Goal: Transaction & Acquisition: Download file/media

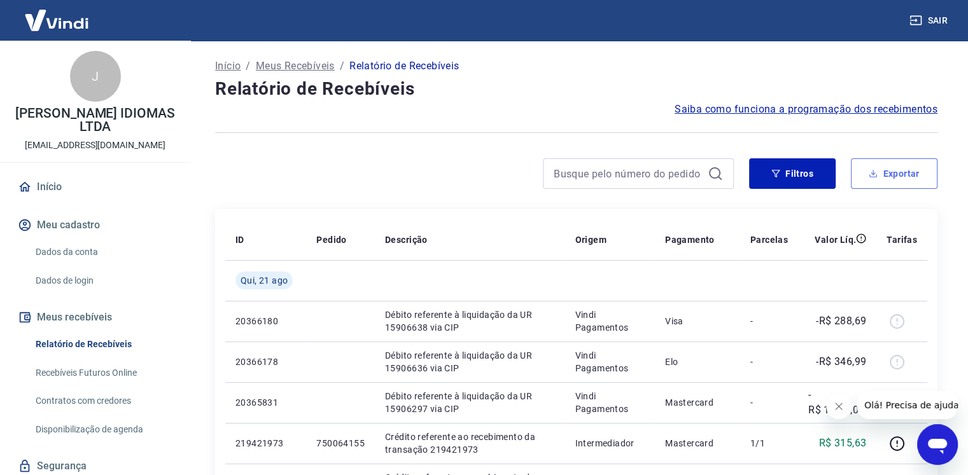
click at [880, 174] on button "Exportar" at bounding box center [894, 173] width 87 height 31
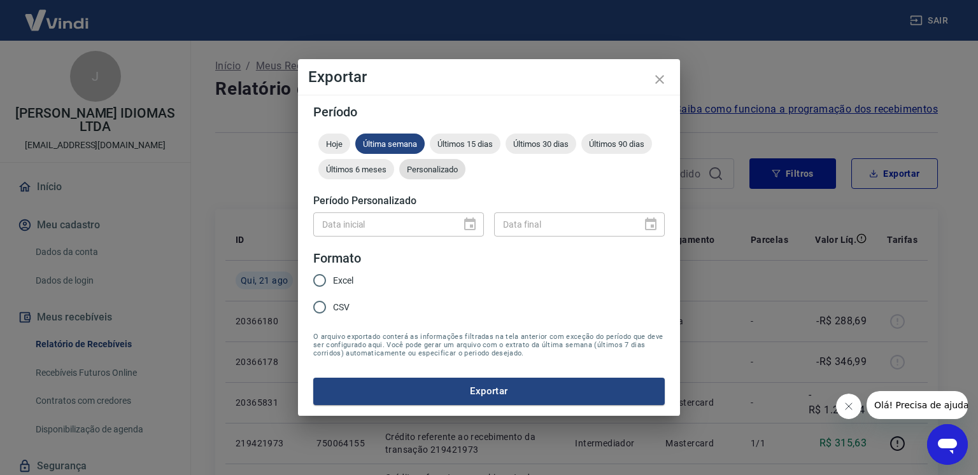
click at [448, 174] on div "Personalizado" at bounding box center [432, 169] width 66 height 20
click at [463, 227] on icon "Choose date" at bounding box center [469, 224] width 15 height 15
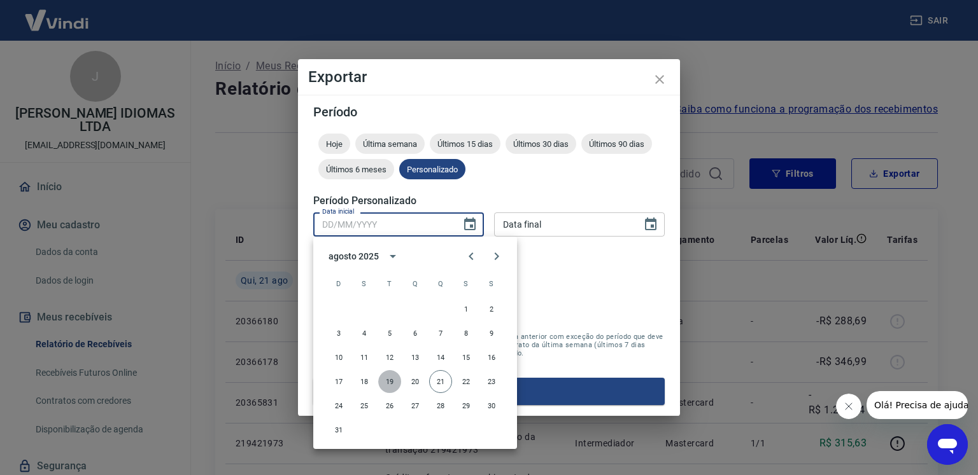
click at [386, 386] on button "19" at bounding box center [389, 381] width 23 height 23
type input "[DATE]"
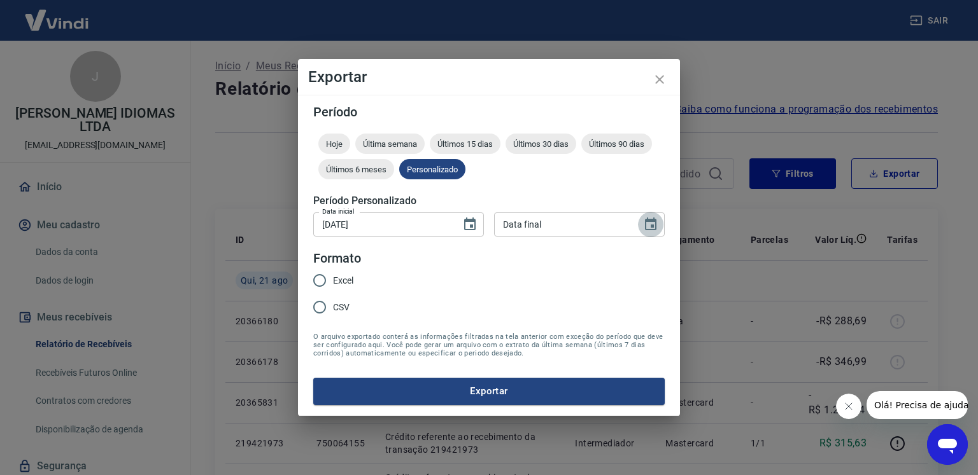
click at [645, 219] on icon "Choose date" at bounding box center [650, 224] width 11 height 13
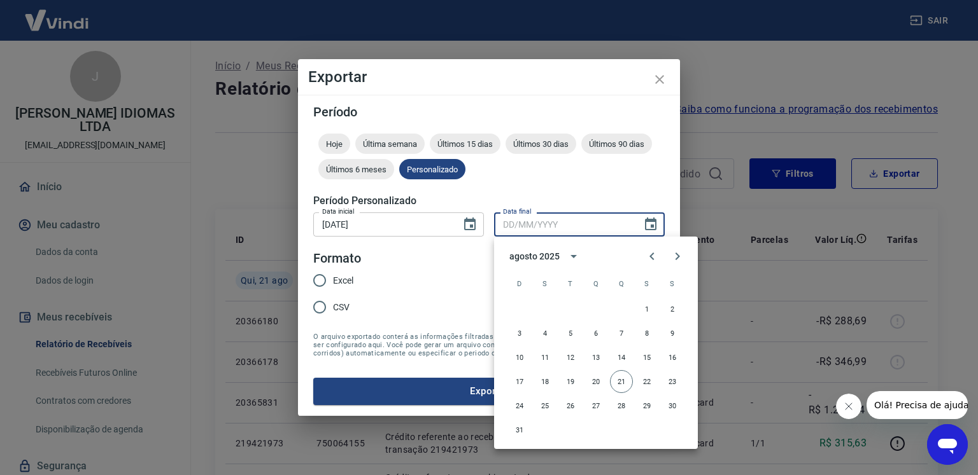
click at [557, 387] on div "17 18 19 20 21 22 23" at bounding box center [596, 381] width 204 height 23
click at [568, 384] on button "19" at bounding box center [570, 381] width 23 height 23
type input "[DATE]"
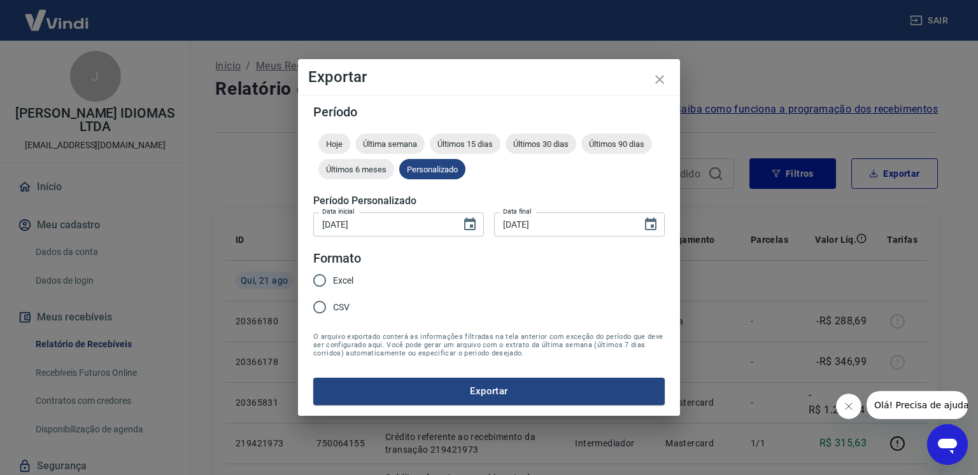
click at [350, 284] on span "Excel" at bounding box center [343, 280] width 20 height 13
click at [333, 284] on input "Excel" at bounding box center [319, 280] width 27 height 27
radio input "true"
click at [465, 394] on button "Exportar" at bounding box center [488, 391] width 351 height 27
